Goal: Task Accomplishment & Management: Use online tool/utility

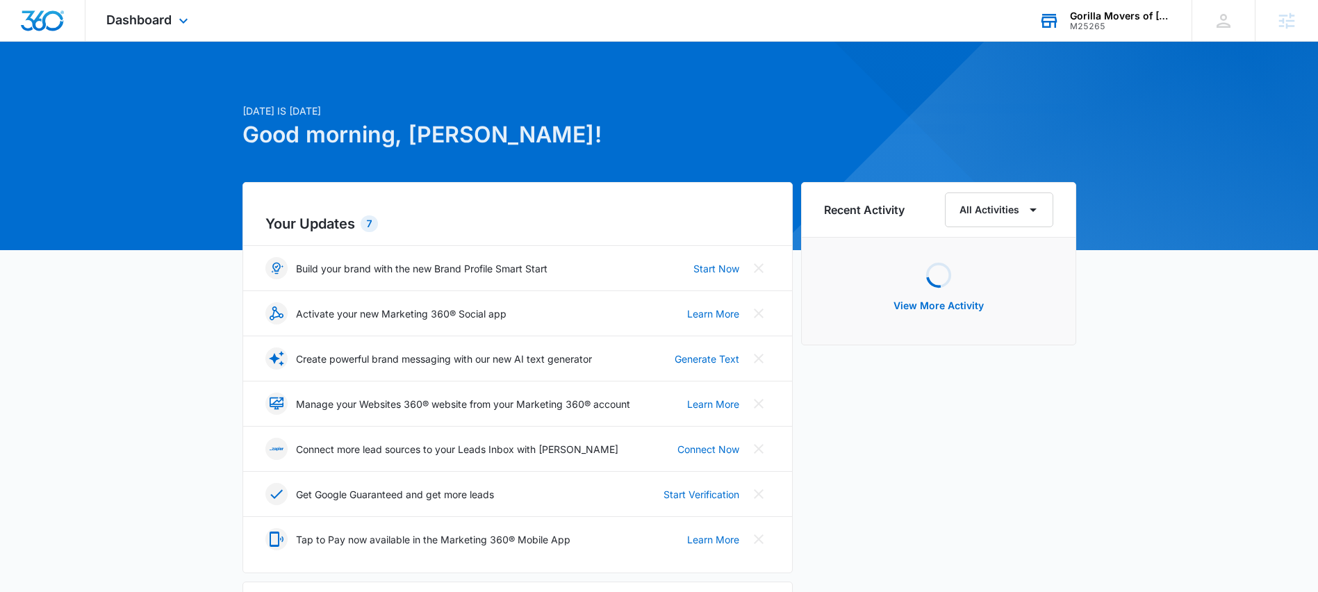
click at [1112, 25] on div "M25265" at bounding box center [1120, 27] width 101 height 10
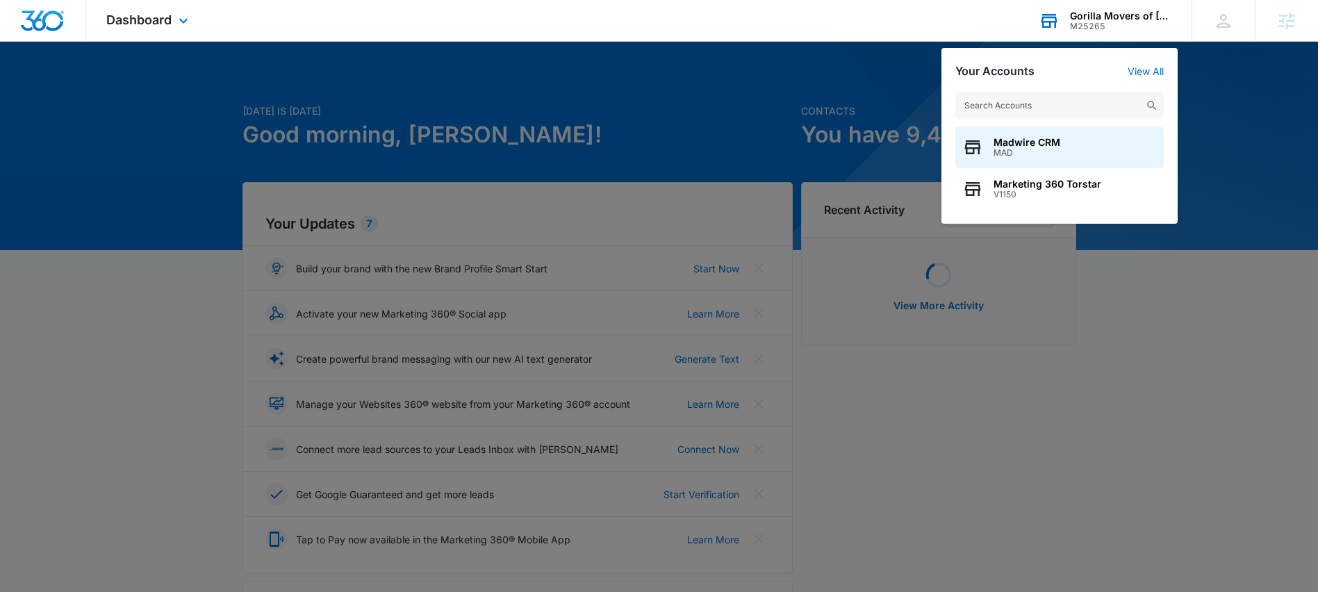
click at [1065, 100] on input "text" at bounding box center [1059, 106] width 208 height 28
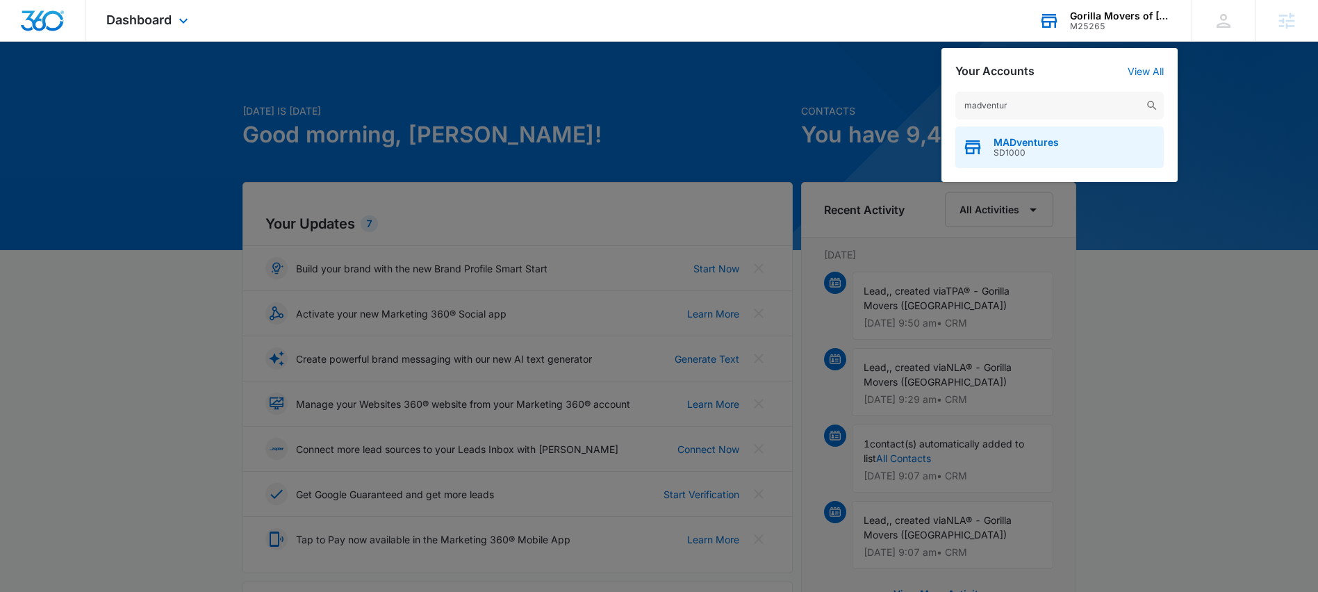
type input "madventur"
click at [1032, 144] on span "MADventures" at bounding box center [1025, 142] width 65 height 11
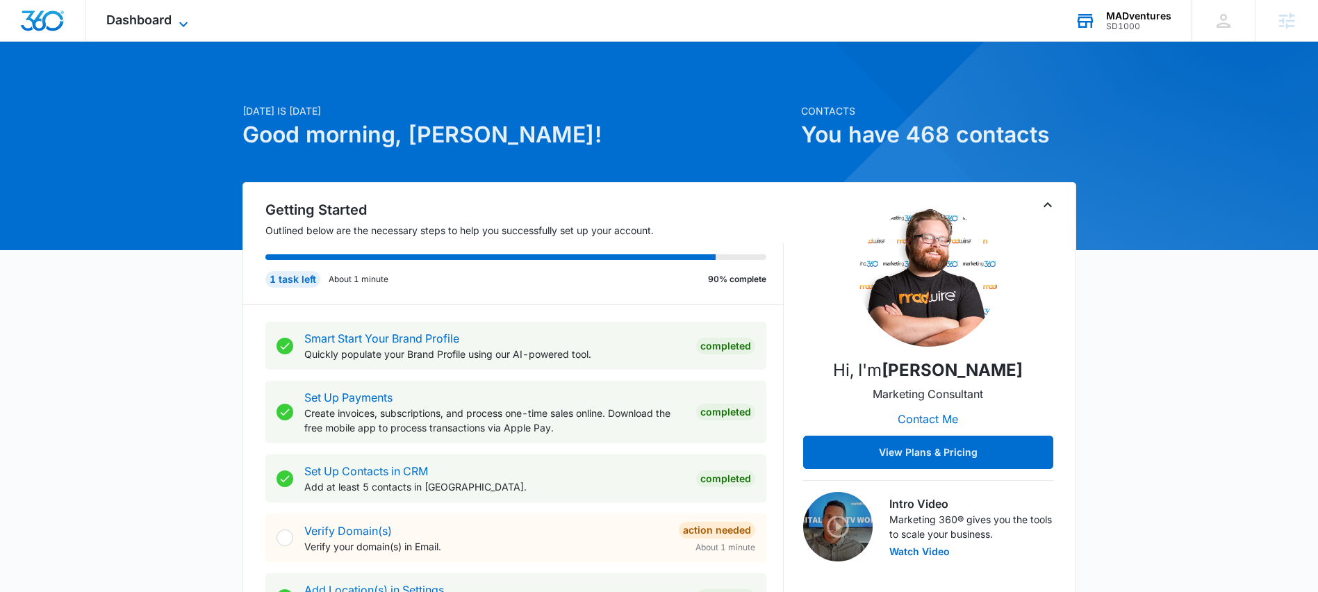
click at [143, 26] on span "Dashboard" at bounding box center [138, 20] width 65 height 15
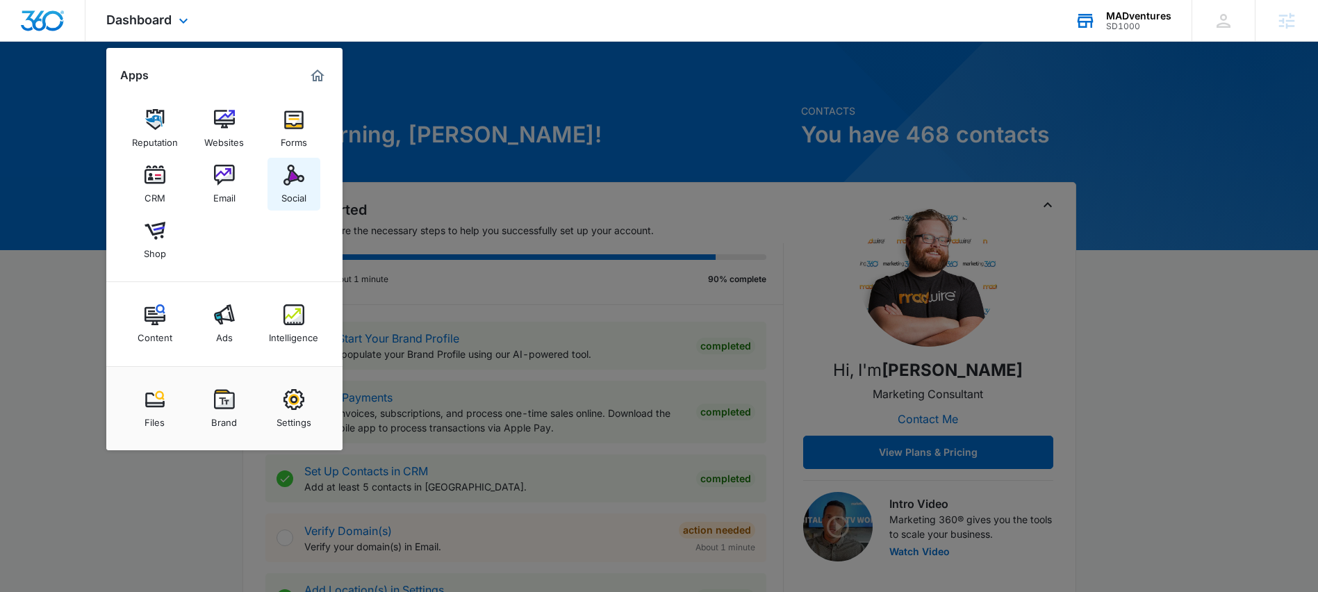
click at [297, 179] on img at bounding box center [293, 175] width 21 height 21
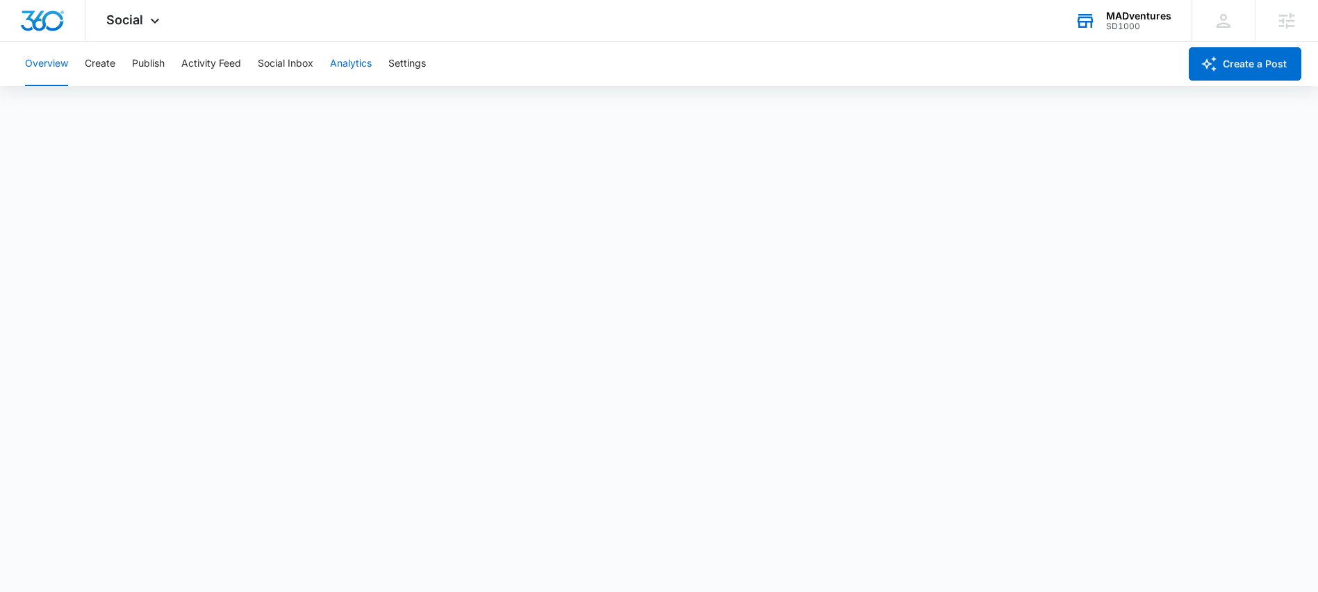
click at [356, 69] on button "Analytics" at bounding box center [351, 64] width 42 height 44
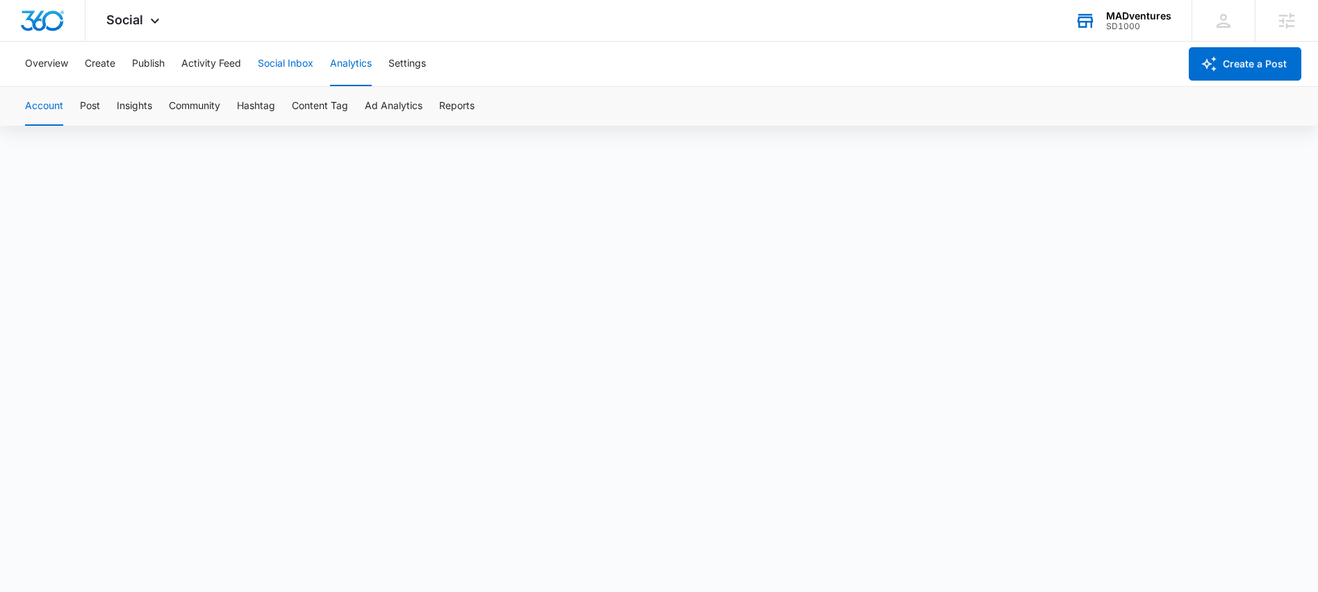
click at [280, 72] on button "Social Inbox" at bounding box center [286, 64] width 56 height 44
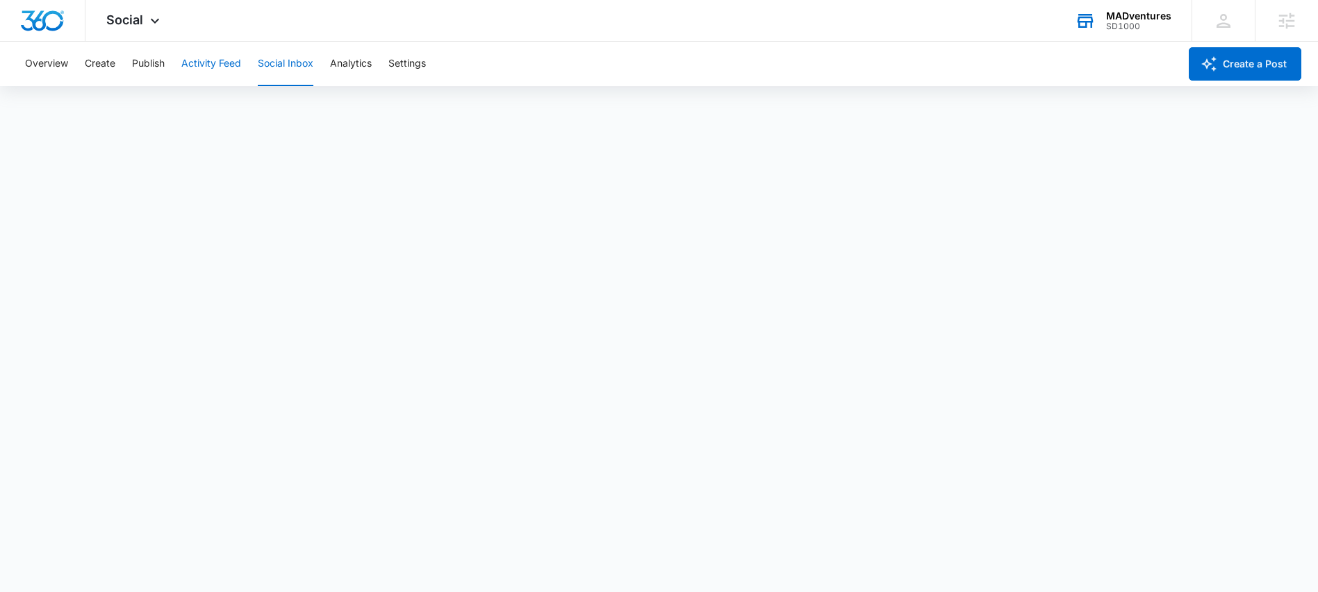
click at [199, 69] on button "Activity Feed" at bounding box center [211, 64] width 60 height 44
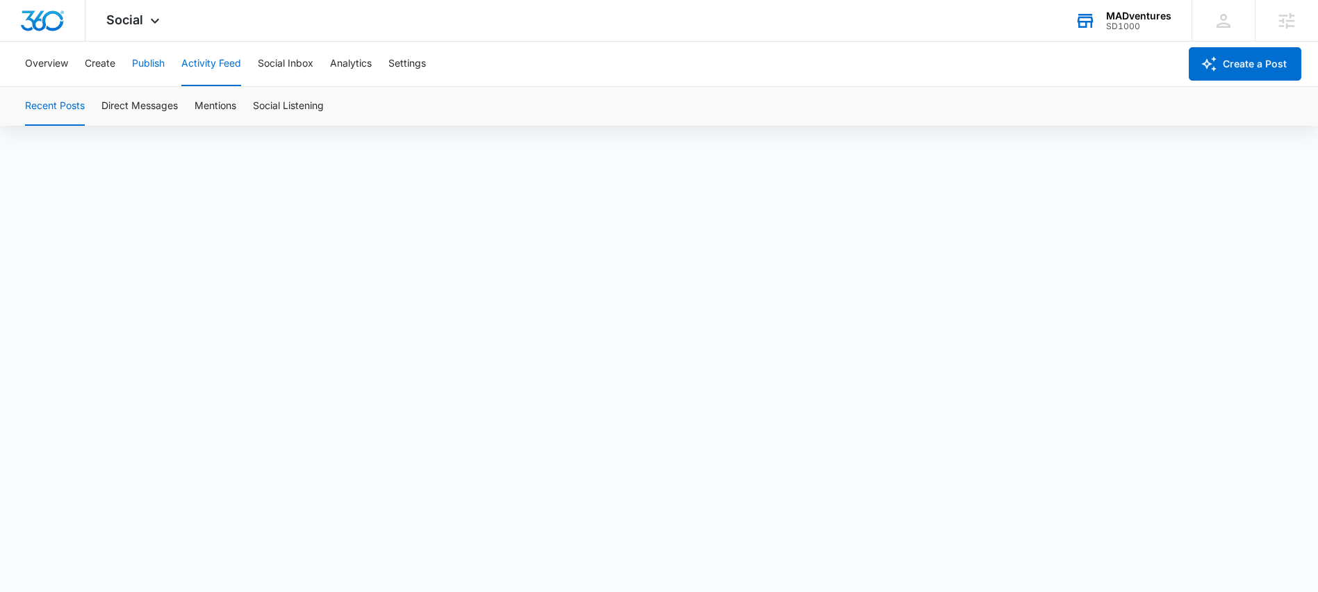
click at [158, 69] on button "Publish" at bounding box center [148, 64] width 33 height 44
click at [122, 19] on span "Social" at bounding box center [124, 20] width 37 height 15
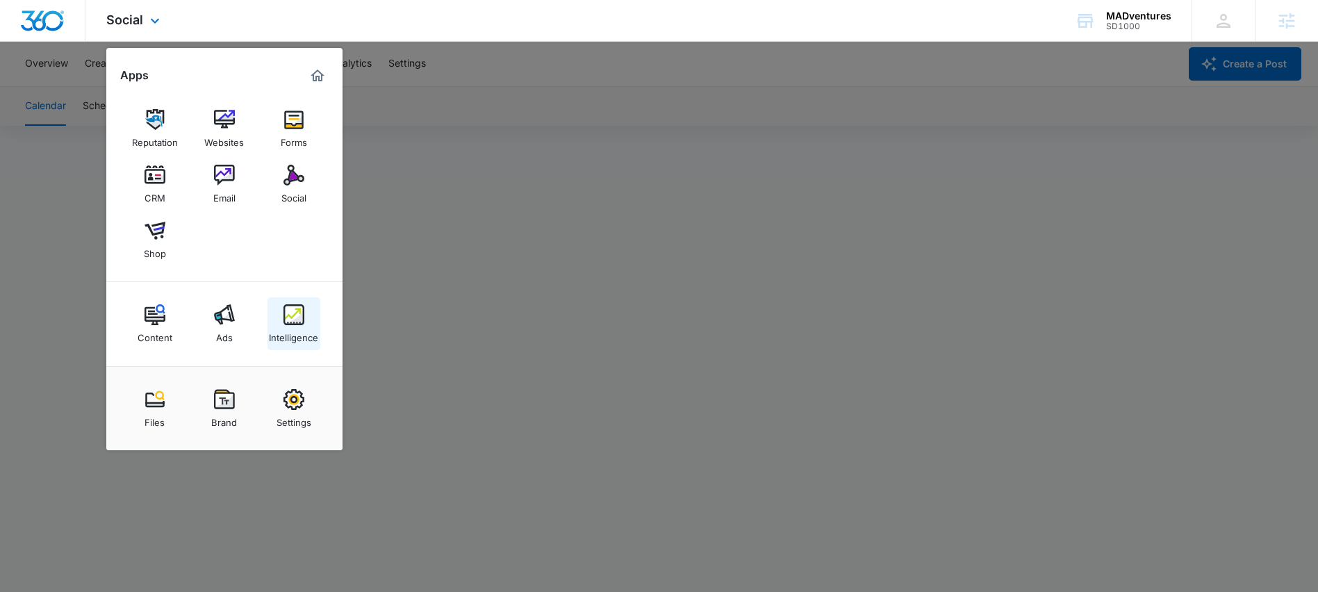
click at [297, 334] on div "Intelligence" at bounding box center [293, 334] width 49 height 18
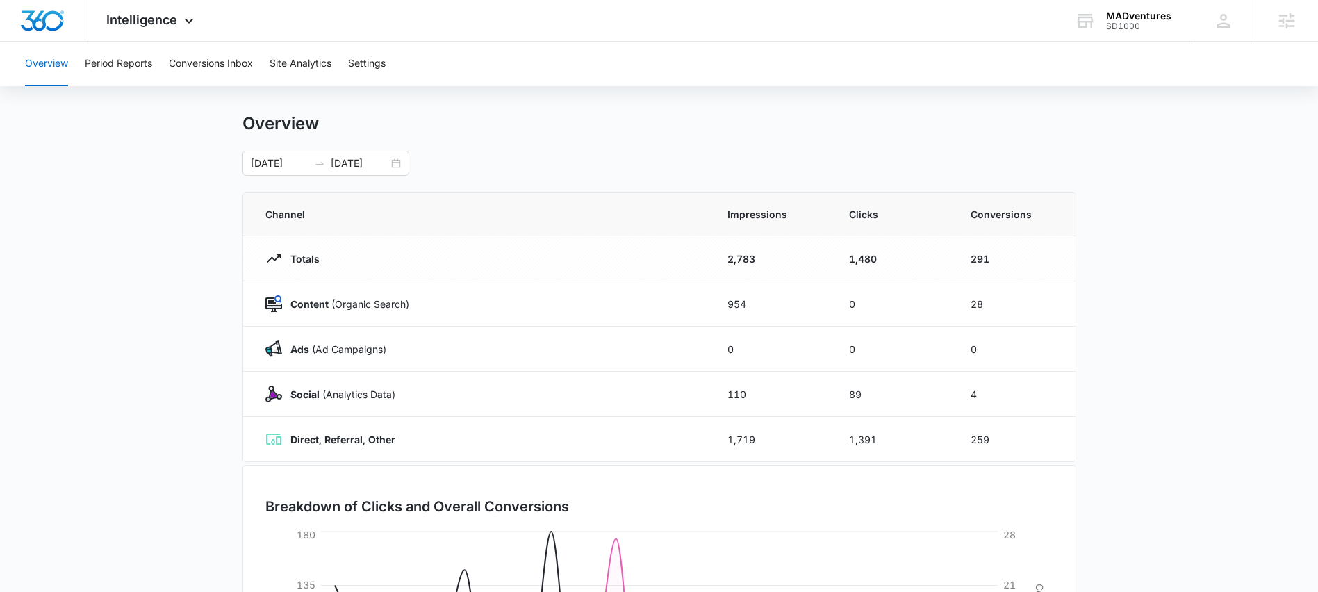
scroll to position [18, 0]
click at [1285, 27] on icon at bounding box center [1286, 20] width 21 height 21
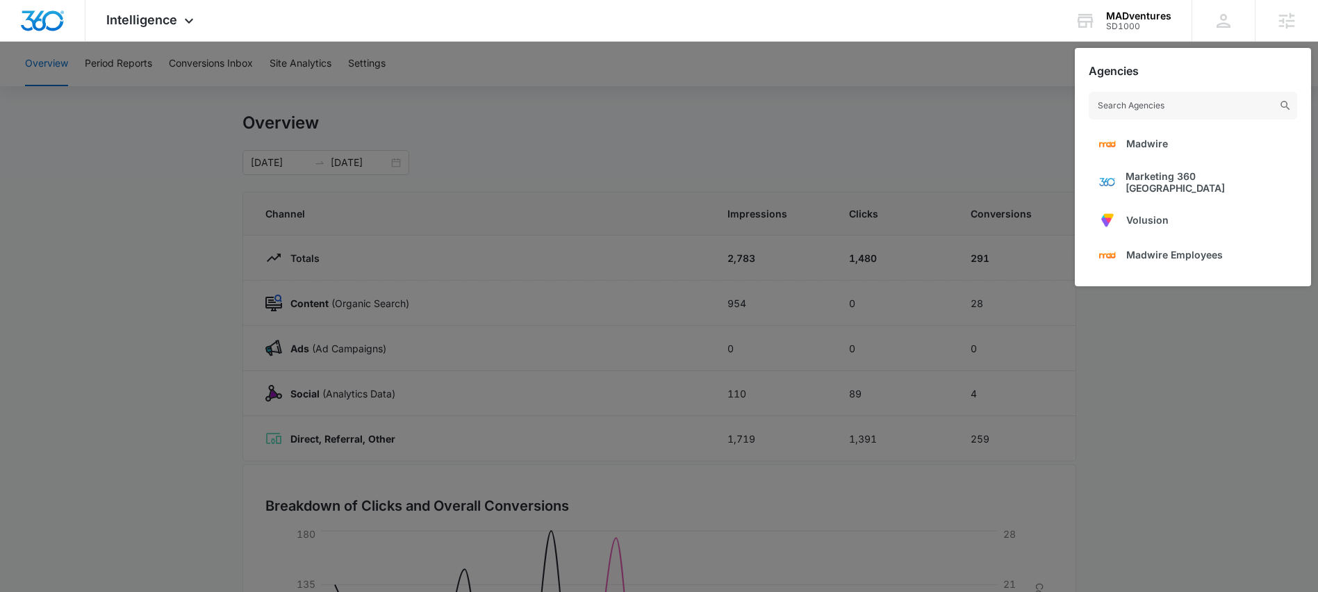
click at [961, 44] on div at bounding box center [659, 296] width 1318 height 592
